Goal: Information Seeking & Learning: Learn about a topic

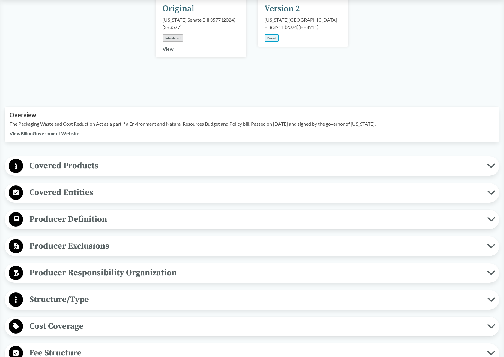
scroll to position [120, 0]
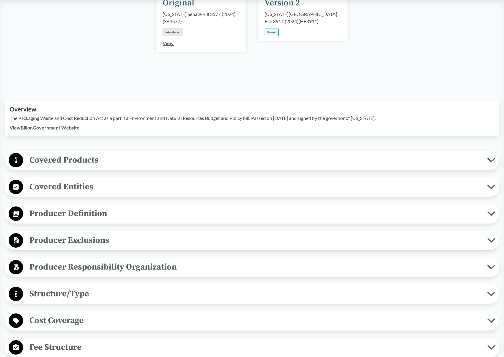
click at [494, 154] on button "Covered Products" at bounding box center [252, 160] width 491 height 15
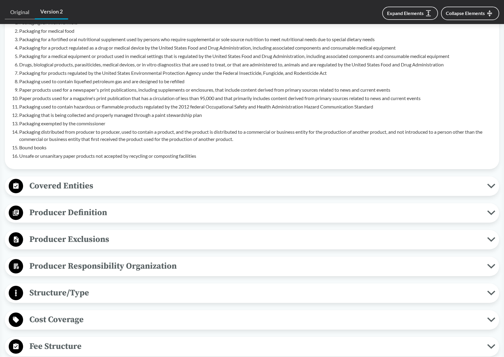
scroll to position [390, 0]
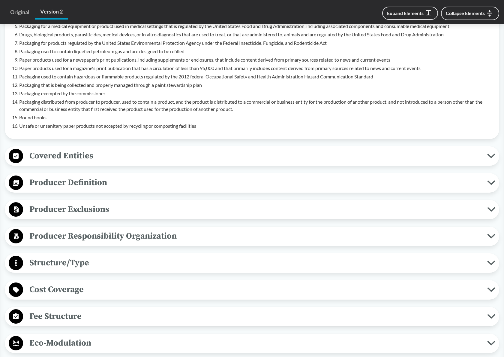
click at [492, 234] on icon at bounding box center [492, 236] width 8 height 5
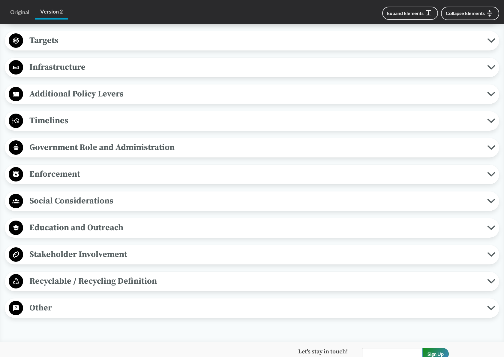
scroll to position [781, 0]
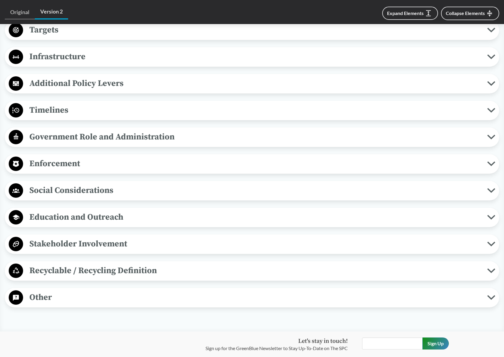
click at [488, 268] on icon at bounding box center [492, 270] width 8 height 5
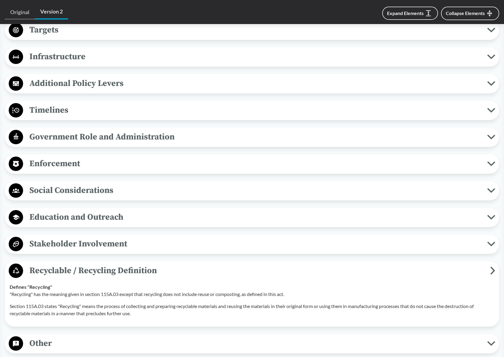
click at [491, 266] on icon at bounding box center [493, 270] width 5 height 8
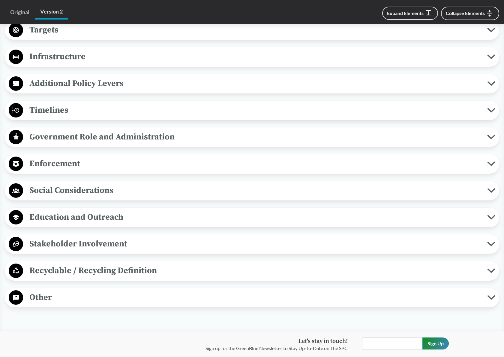
click at [493, 268] on icon at bounding box center [492, 270] width 8 height 5
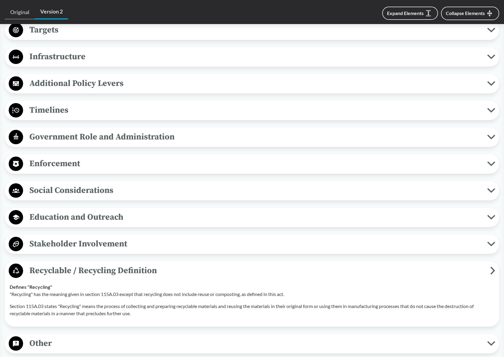
click at [493, 267] on icon at bounding box center [493, 270] width 3 height 6
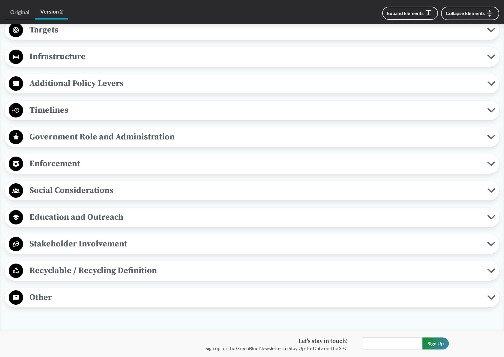
click at [491, 296] on icon at bounding box center [491, 297] width 6 height 3
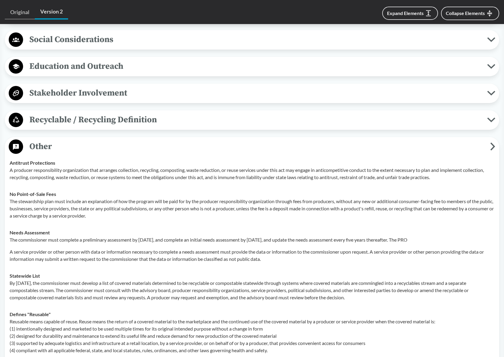
scroll to position [931, 0]
click at [495, 143] on icon at bounding box center [493, 147] width 5 height 8
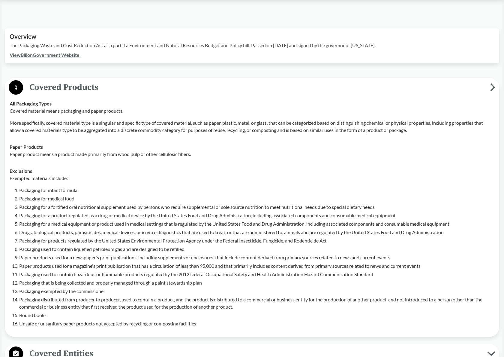
scroll to position [191, 0]
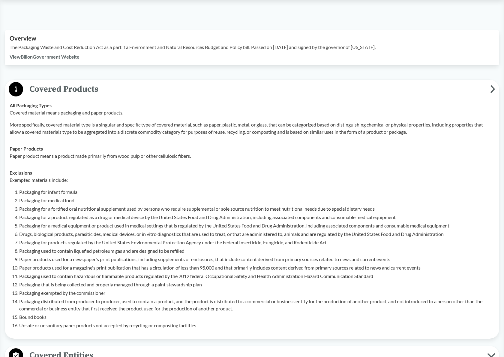
click at [491, 85] on icon at bounding box center [493, 89] width 5 height 8
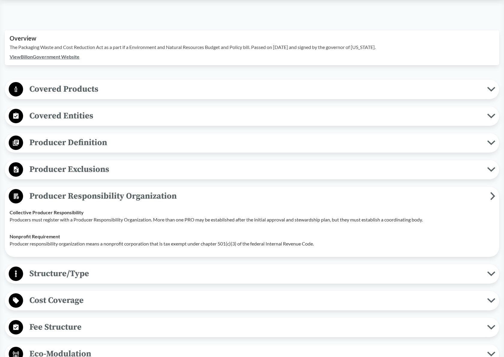
click at [494, 193] on icon at bounding box center [493, 196] width 3 height 6
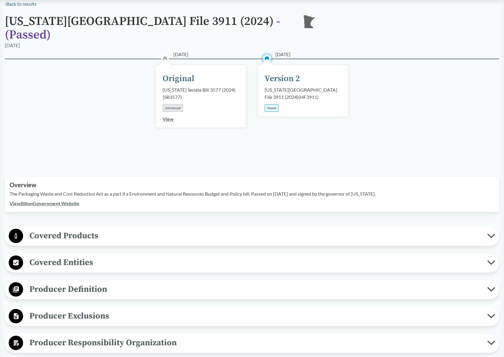
scroll to position [0, 0]
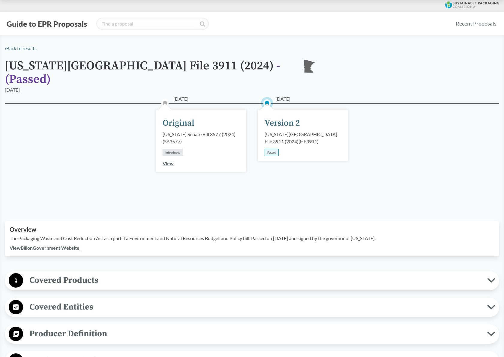
click at [52, 245] on link "View Bill on Government Website" at bounding box center [45, 248] width 70 height 6
click at [273, 149] on div "Passed" at bounding box center [272, 153] width 14 height 8
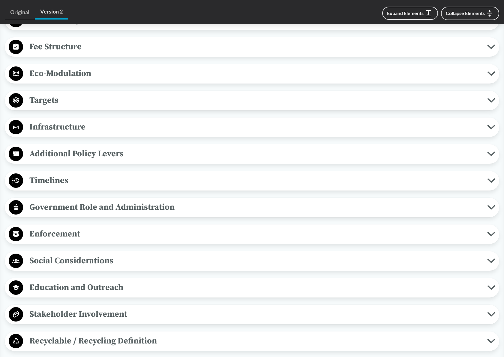
scroll to position [450, 0]
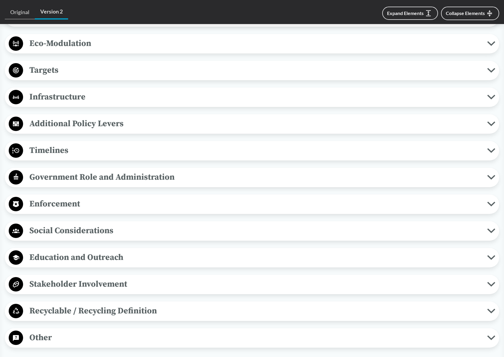
click at [489, 202] on icon at bounding box center [491, 203] width 6 height 3
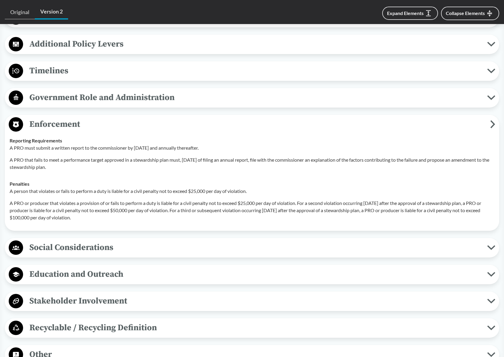
scroll to position [540, 0]
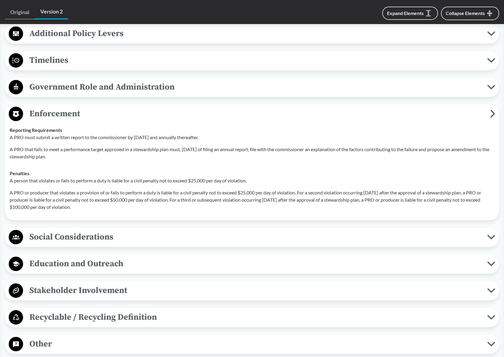
click at [491, 316] on icon at bounding box center [491, 317] width 6 height 3
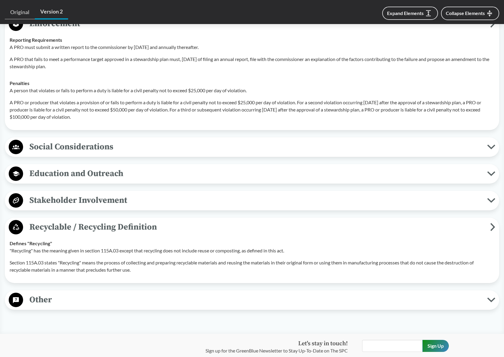
scroll to position [600, 0]
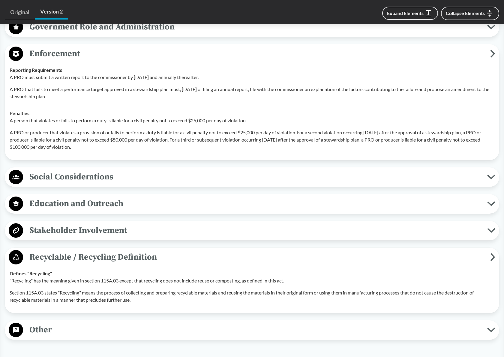
click at [493, 254] on icon at bounding box center [493, 257] width 3 height 6
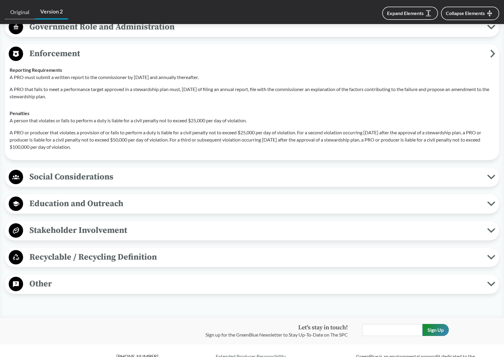
click at [491, 229] on icon at bounding box center [491, 230] width 6 height 3
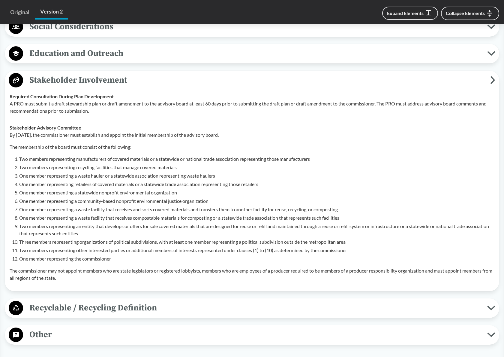
scroll to position [721, 0]
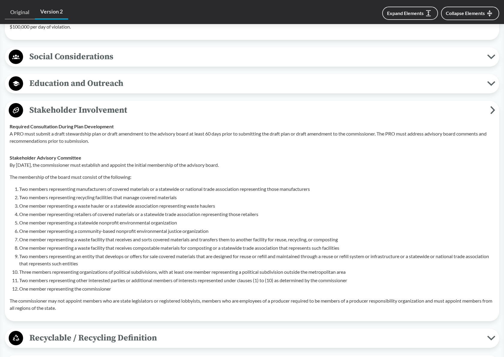
click at [492, 107] on icon at bounding box center [493, 110] width 3 height 6
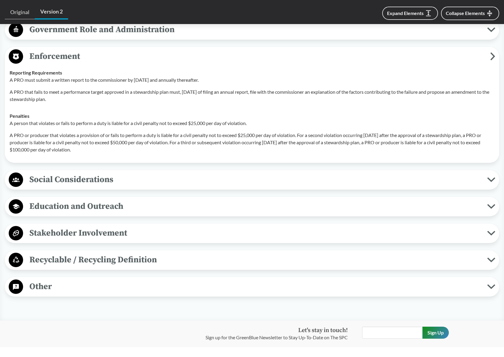
scroll to position [568, 0]
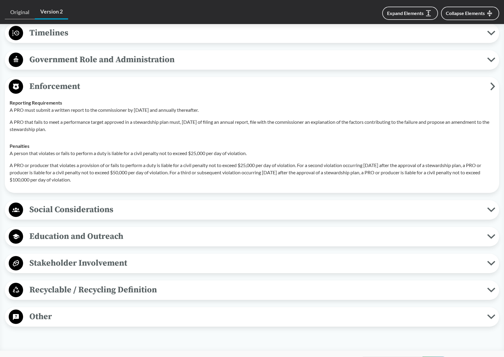
click at [491, 207] on icon at bounding box center [492, 209] width 8 height 5
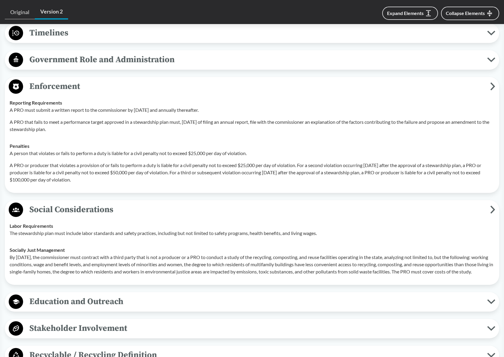
click at [495, 205] on icon at bounding box center [493, 209] width 5 height 8
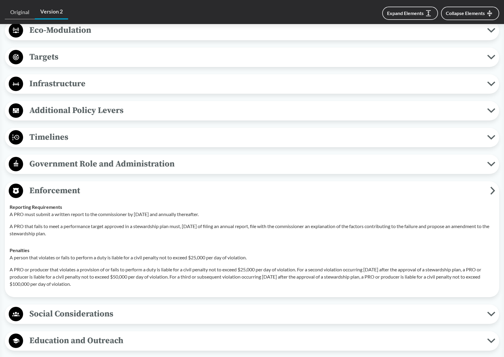
scroll to position [448, 0]
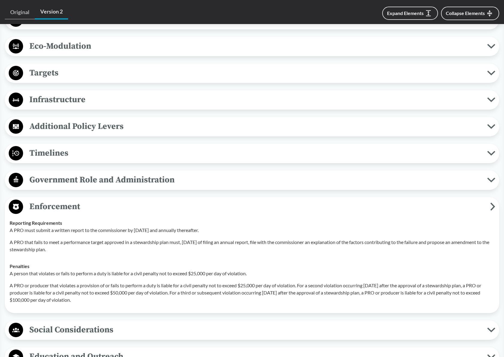
click at [493, 203] on icon at bounding box center [493, 206] width 3 height 6
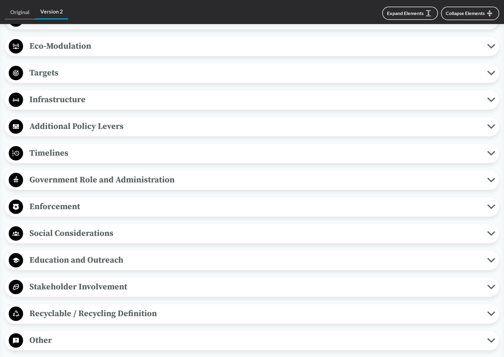
click at [489, 151] on icon at bounding box center [492, 153] width 8 height 5
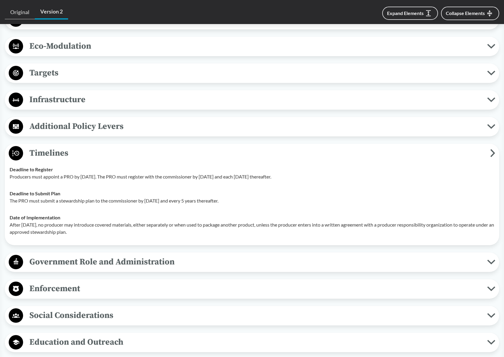
click at [493, 149] on icon at bounding box center [493, 153] width 5 height 8
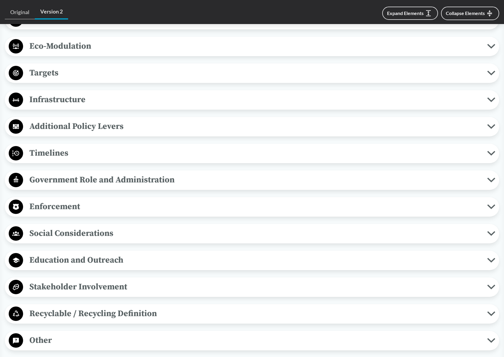
click at [490, 124] on icon at bounding box center [492, 126] width 8 height 5
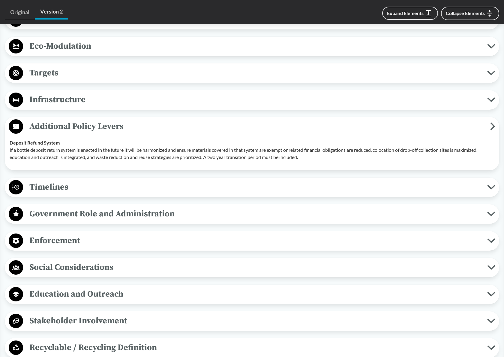
click at [490, 119] on span "Additional Policy Levers" at bounding box center [256, 126] width 467 height 14
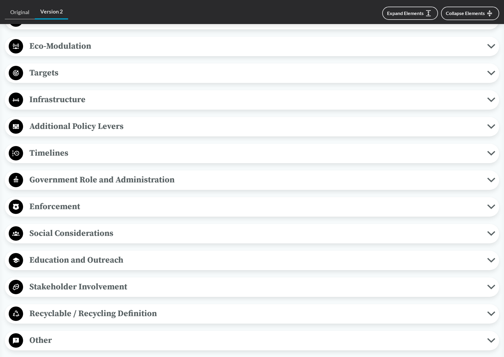
click at [490, 98] on icon at bounding box center [491, 99] width 6 height 3
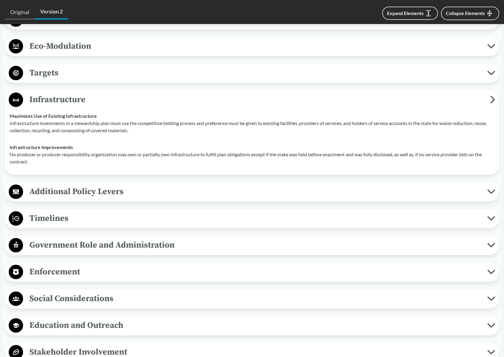
click at [490, 93] on span "Infrastructure" at bounding box center [256, 100] width 467 height 14
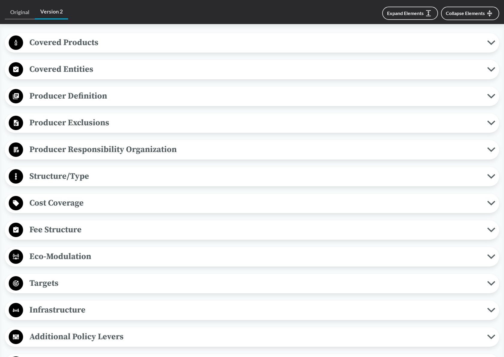
scroll to position [207, 0]
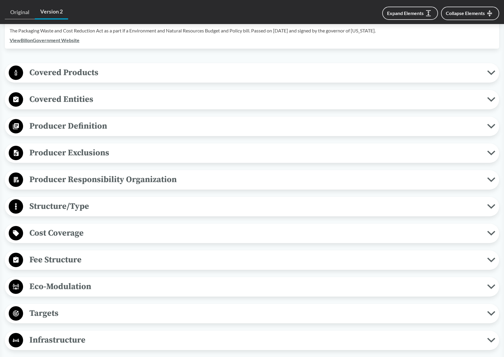
click at [493, 177] on icon at bounding box center [492, 179] width 8 height 5
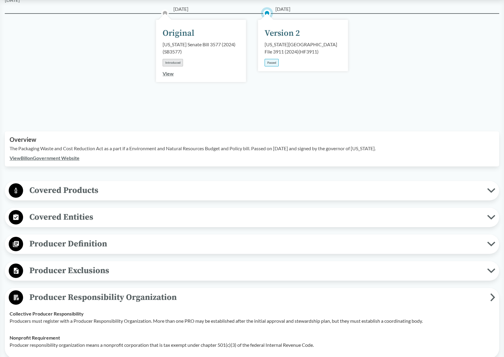
scroll to position [90, 0]
click at [491, 215] on icon at bounding box center [491, 216] width 6 height 3
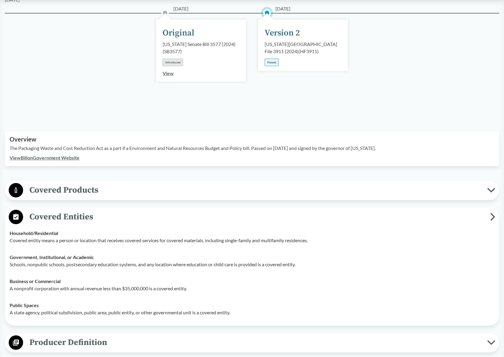
click at [491, 213] on icon at bounding box center [493, 217] width 5 height 8
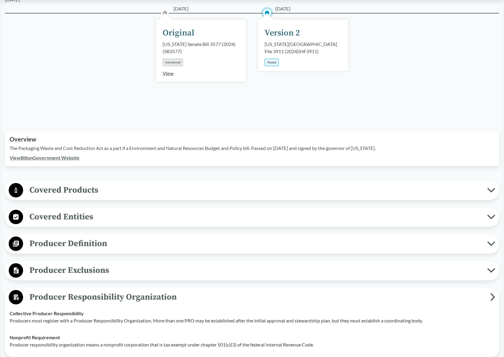
click at [491, 242] on icon at bounding box center [491, 243] width 6 height 3
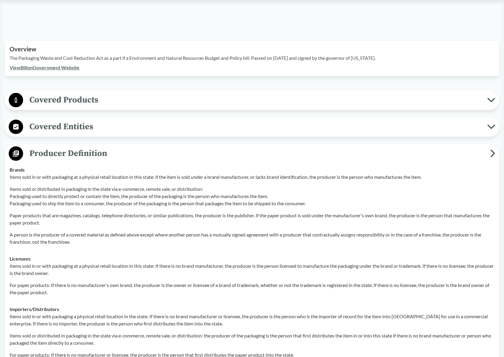
scroll to position [210, 0]
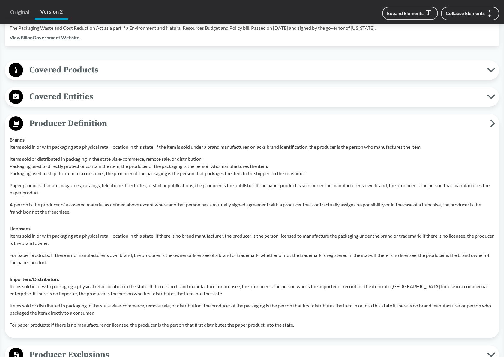
click at [493, 120] on icon at bounding box center [493, 123] width 3 height 6
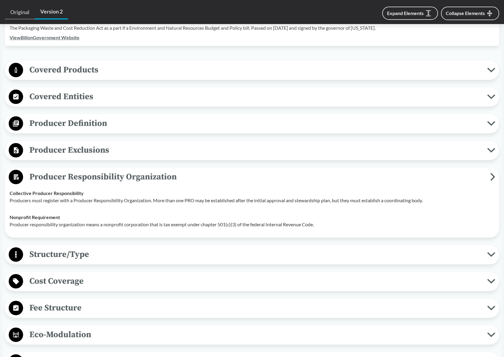
click at [492, 148] on icon at bounding box center [492, 150] width 8 height 5
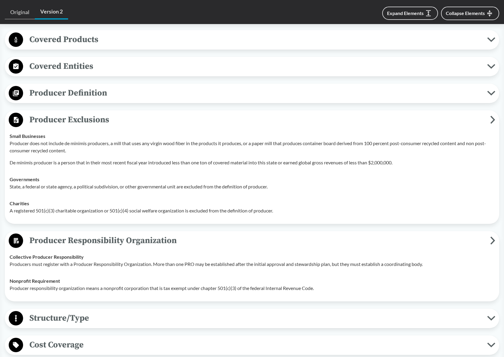
scroll to position [240, 0]
click at [492, 116] on icon at bounding box center [493, 120] width 5 height 8
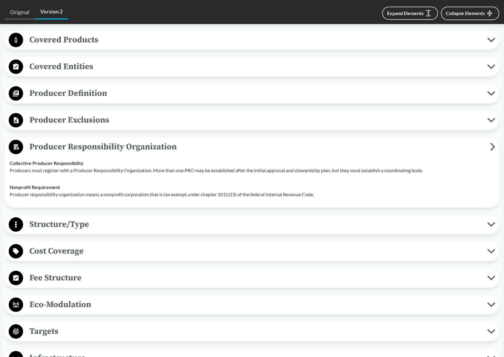
click at [491, 143] on icon at bounding box center [493, 147] width 5 height 8
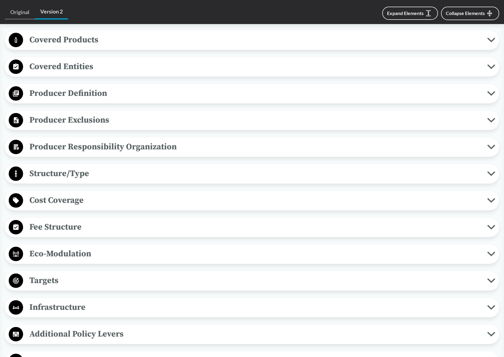
click at [490, 198] on icon at bounding box center [492, 200] width 8 height 5
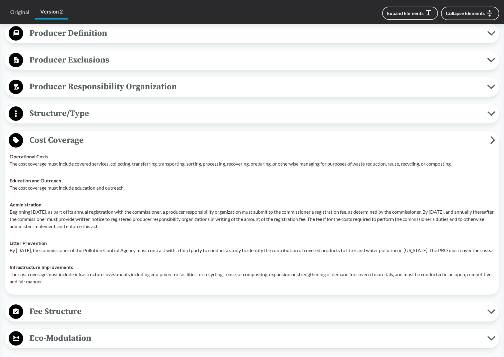
scroll to position [330, 0]
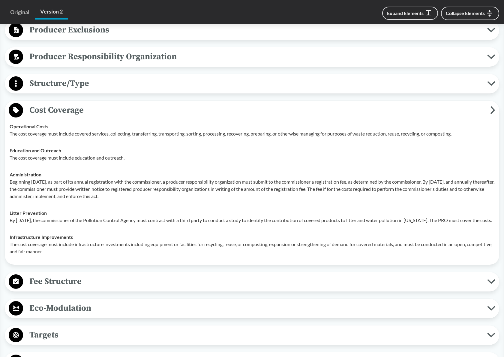
click at [490, 103] on span "Cost Coverage" at bounding box center [256, 110] width 467 height 14
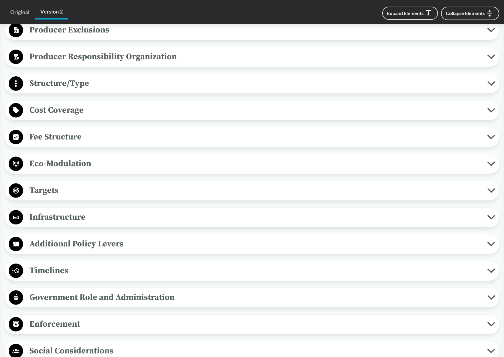
click at [242, 9] on div "Expand Elements Collapse Elements" at bounding box center [283, 13] width 431 height 17
click at [490, 216] on icon at bounding box center [491, 217] width 6 height 3
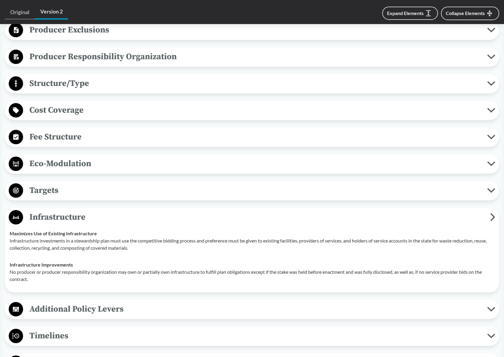
click at [490, 210] on span "Infrastructure" at bounding box center [256, 217] width 467 height 14
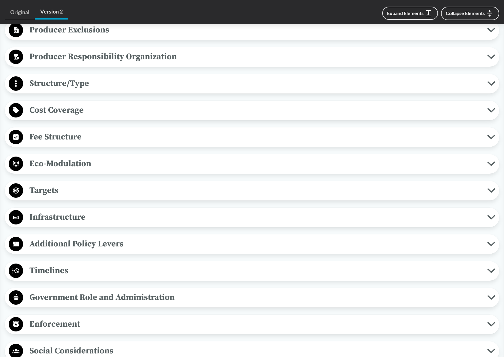
click at [491, 188] on icon at bounding box center [492, 190] width 8 height 5
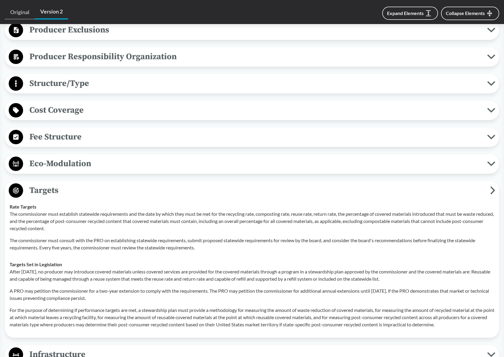
click at [491, 186] on icon at bounding box center [493, 190] width 5 height 8
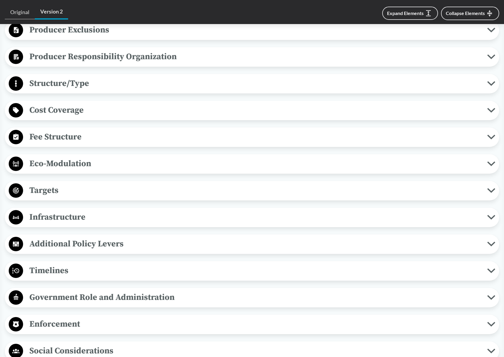
click at [490, 215] on icon at bounding box center [492, 217] width 8 height 5
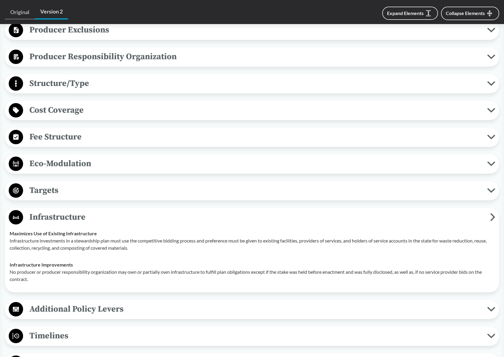
click at [493, 213] on icon at bounding box center [493, 217] width 5 height 8
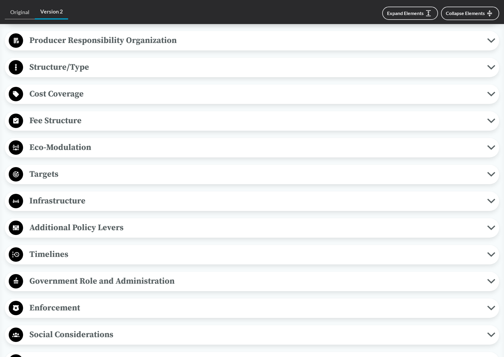
scroll to position [360, 0]
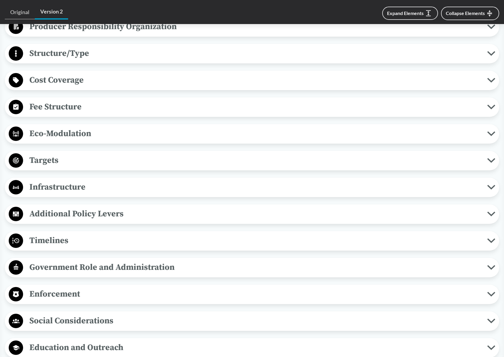
click at [490, 265] on icon at bounding box center [492, 267] width 8 height 5
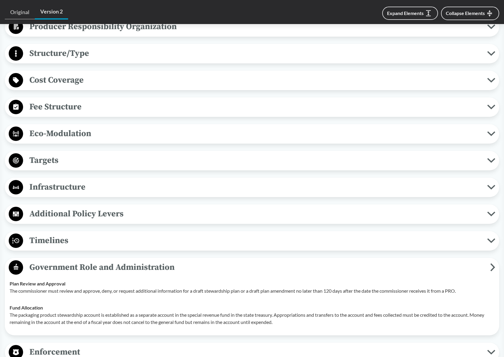
click at [490, 260] on span "Government Role and Administration" at bounding box center [256, 267] width 467 height 14
